Goal: Task Accomplishment & Management: Complete application form

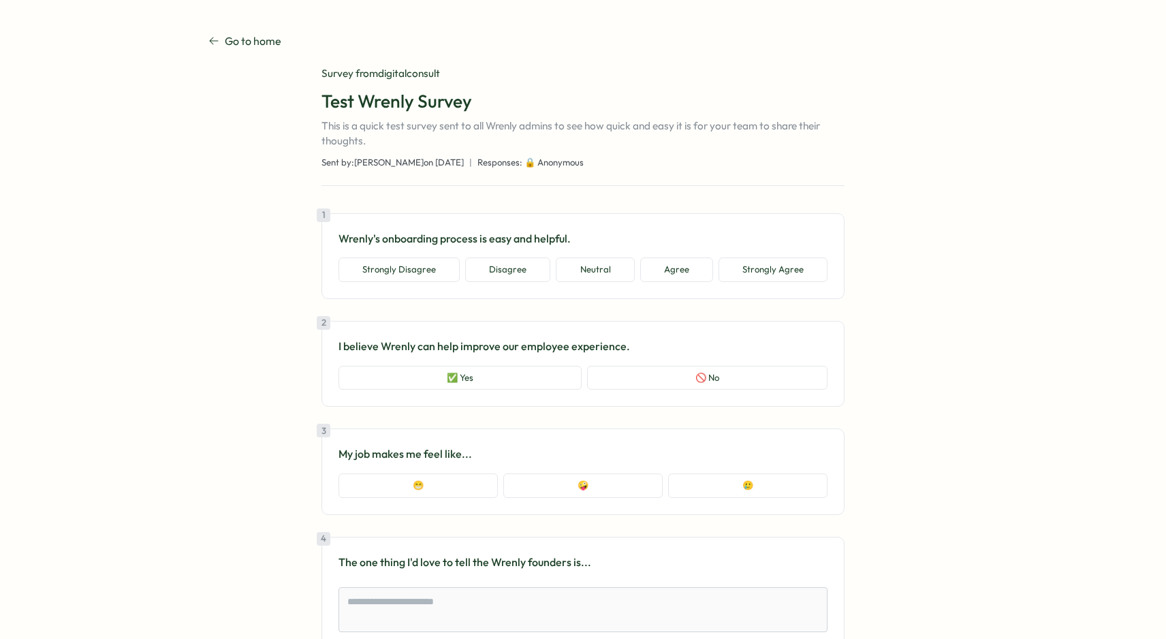
type textarea "*"
click at [210, 39] on icon at bounding box center [213, 40] width 11 height 11
